Goal: Find specific page/section: Find specific page/section

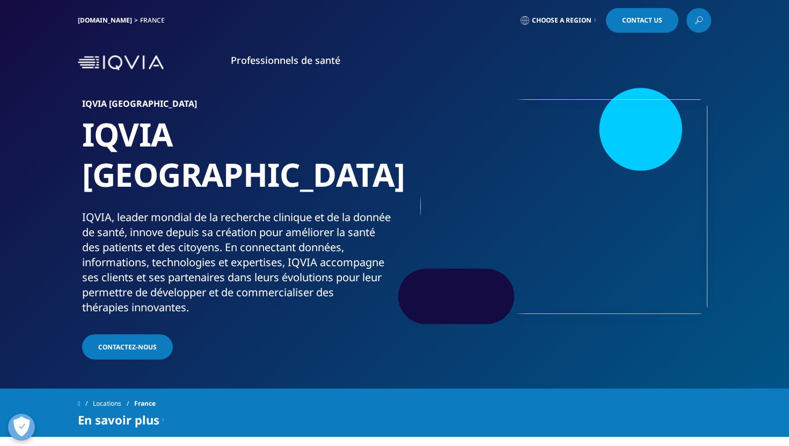
click at [561, 24] on span "Choose a Region" at bounding box center [562, 20] width 60 height 9
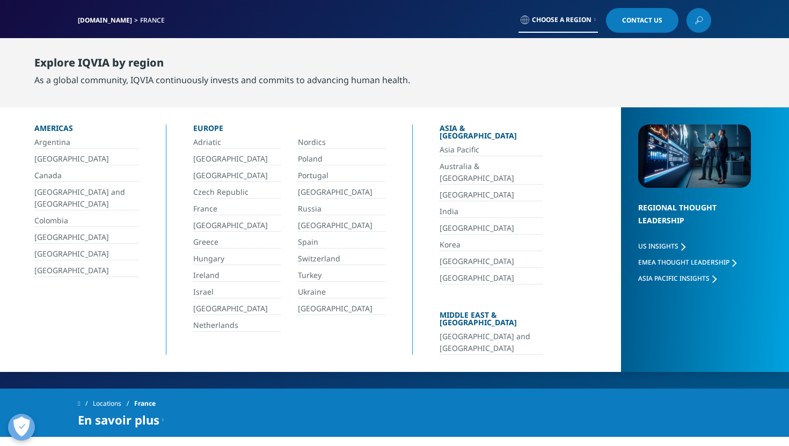
click at [434, 394] on div "Locations [GEOGRAPHIC_DATA]" at bounding box center [394, 403] width 633 height 19
click at [265, 393] on div "Locations [GEOGRAPHIC_DATA] En savoir plus IQVIA | Études médicales IQVIA Obser…" at bounding box center [394, 412] width 789 height 48
click at [593, 23] on link "Choose a Region" at bounding box center [557, 20] width 79 height 25
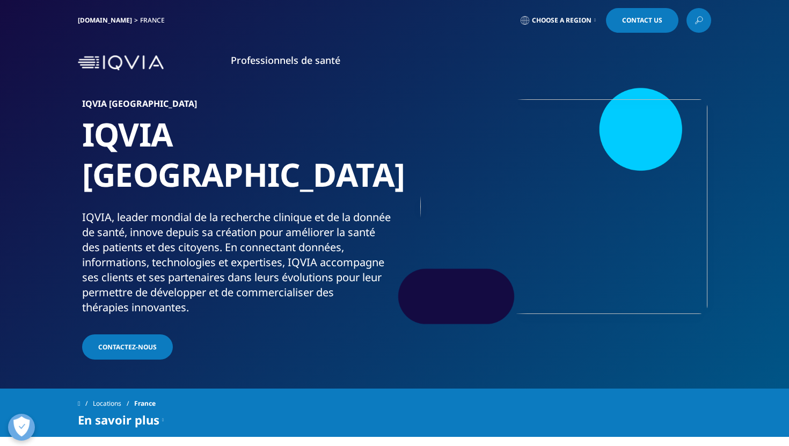
click at [593, 23] on link "Choose a Region" at bounding box center [557, 20] width 79 height 25
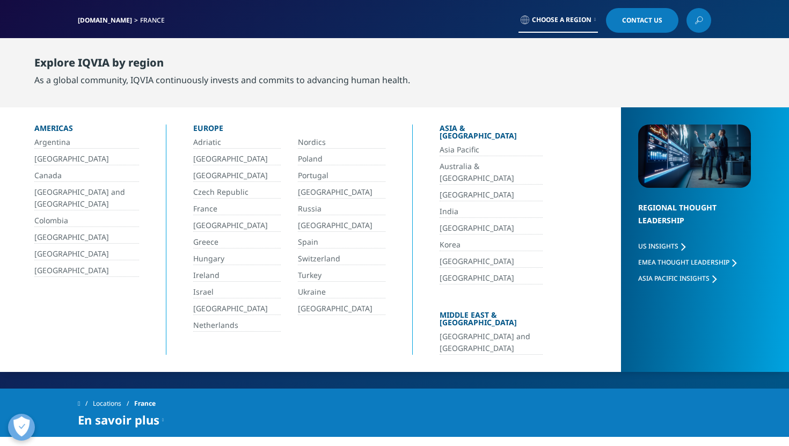
click at [201, 277] on link "Ireland" at bounding box center [236, 275] width 87 height 12
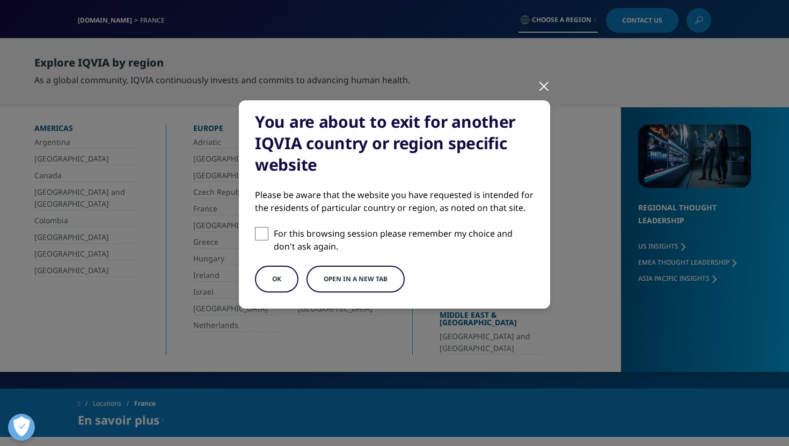
click at [259, 236] on span at bounding box center [261, 233] width 13 height 13
click at [259, 236] on input "For this browsing session please remember my choice and don't ask again." at bounding box center [261, 233] width 13 height 13
checkbox input "true"
click at [273, 271] on button "OK" at bounding box center [276, 279] width 43 height 27
